Goal: Information Seeking & Learning: Find specific page/section

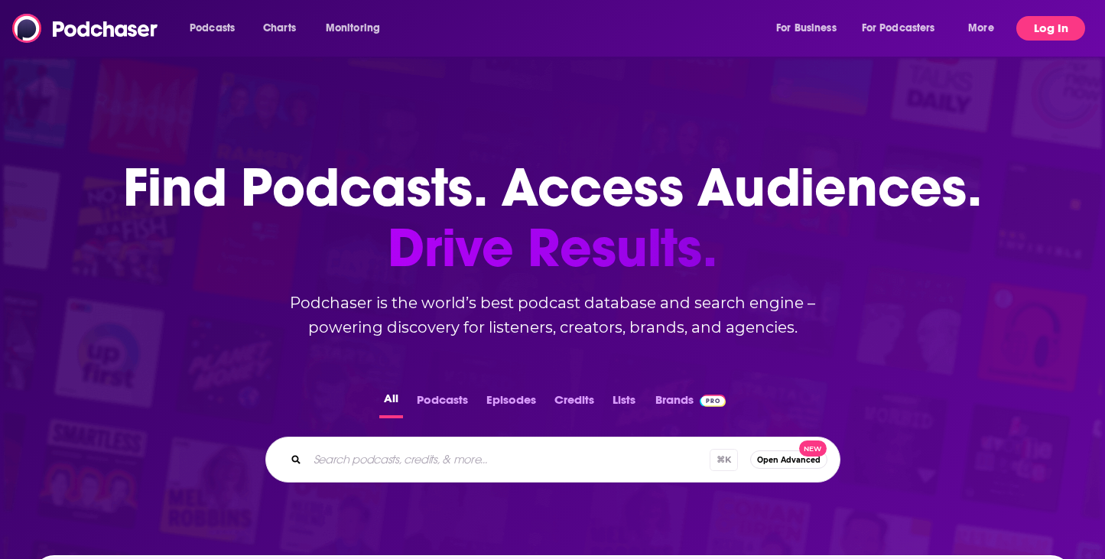
click at [1042, 28] on button "Log In" at bounding box center [1050, 28] width 69 height 24
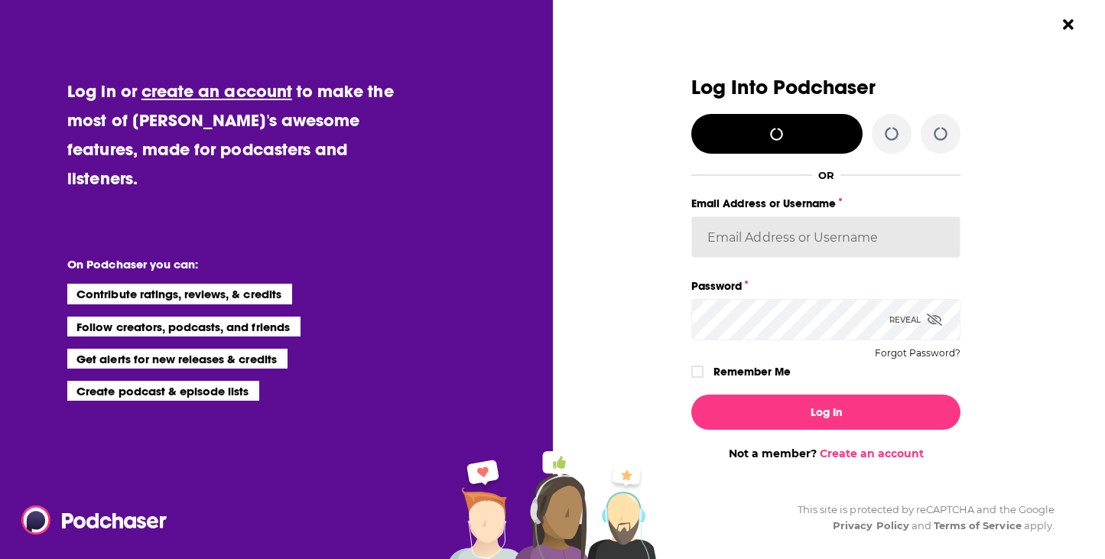
type input "[EMAIL_ADDRESS][DOMAIN_NAME]"
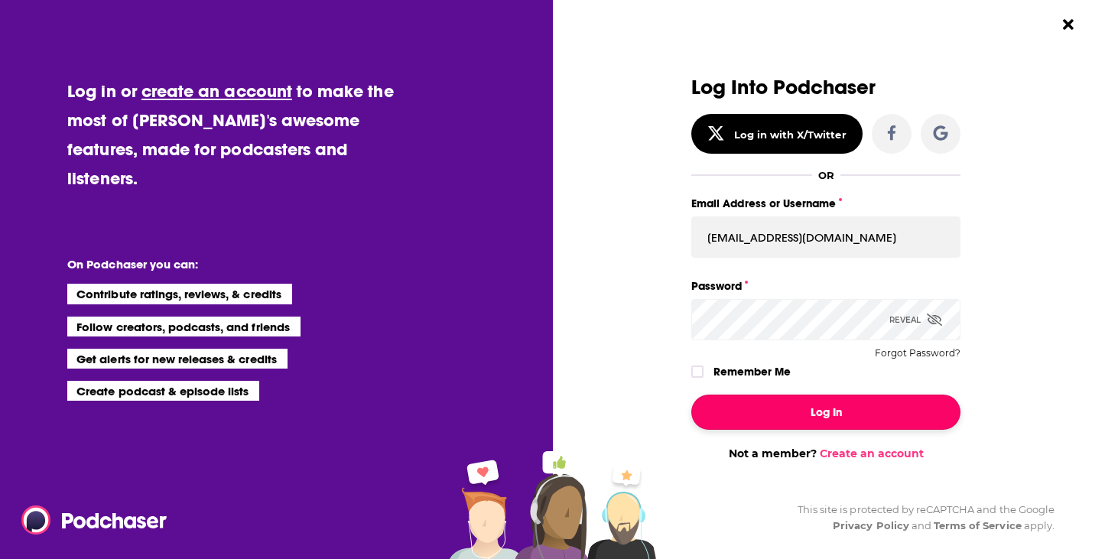
click at [871, 412] on button "Log In" at bounding box center [825, 412] width 269 height 35
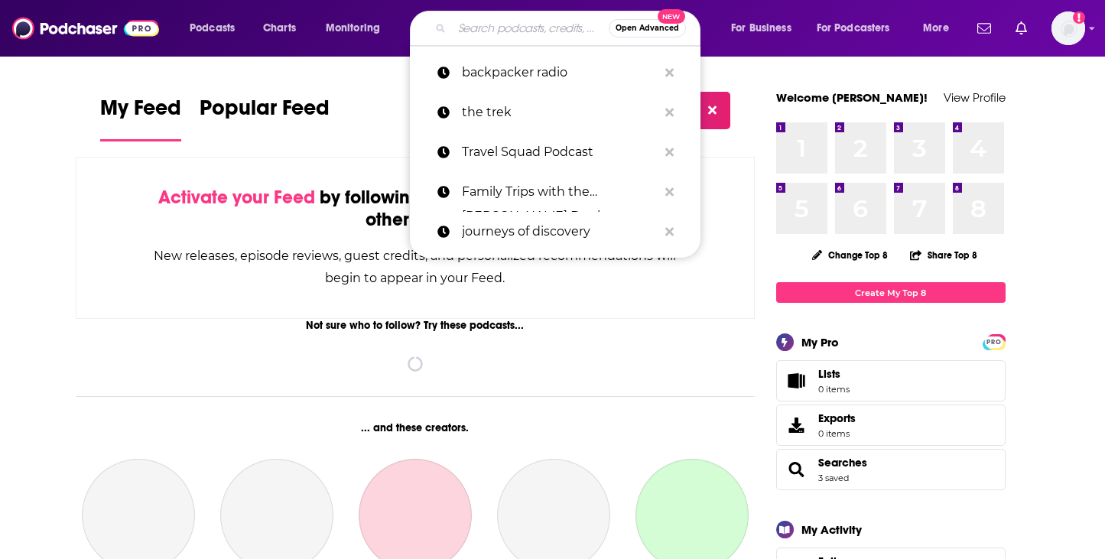
click at [501, 36] on input "Search podcasts, credits, & more..." at bounding box center [530, 28] width 157 height 24
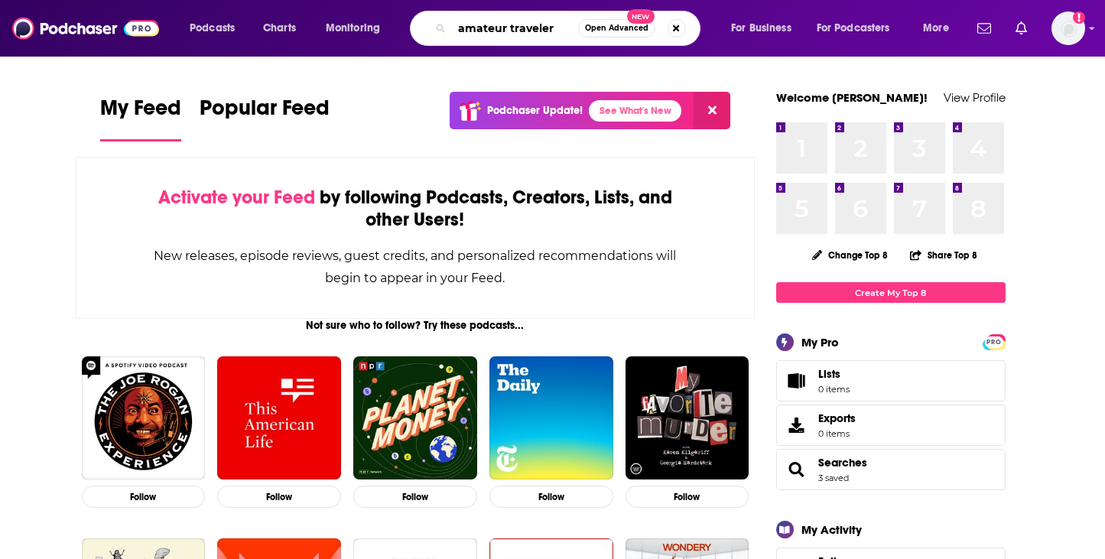
type input "amateur traveler"
